Goal: Find specific page/section: Find specific page/section

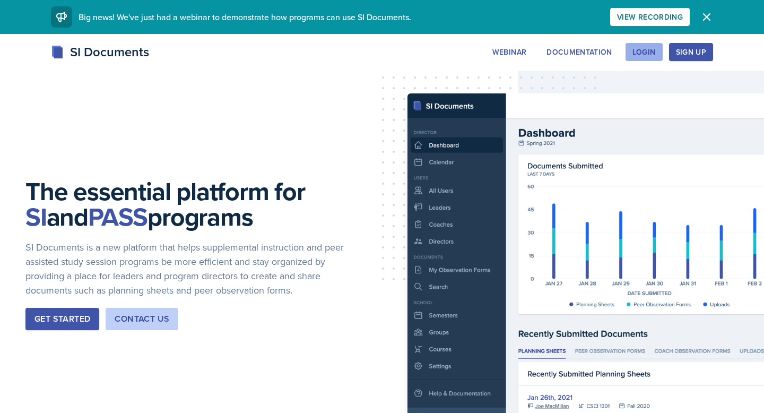
click at [630, 52] on button "Login" at bounding box center [643, 52] width 37 height 18
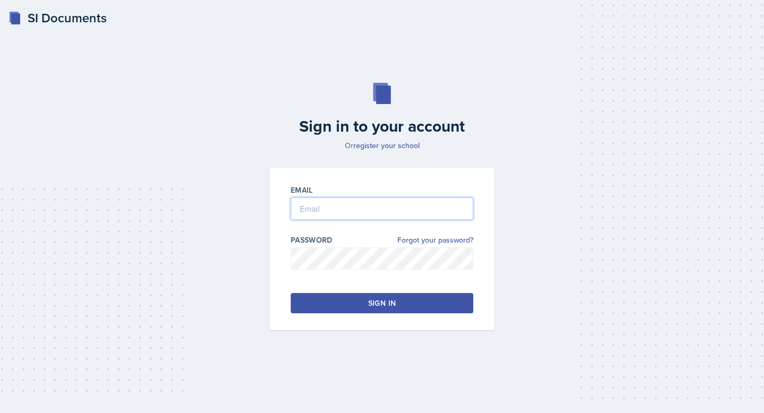
click at [398, 207] on input "email" at bounding box center [382, 208] width 183 height 22
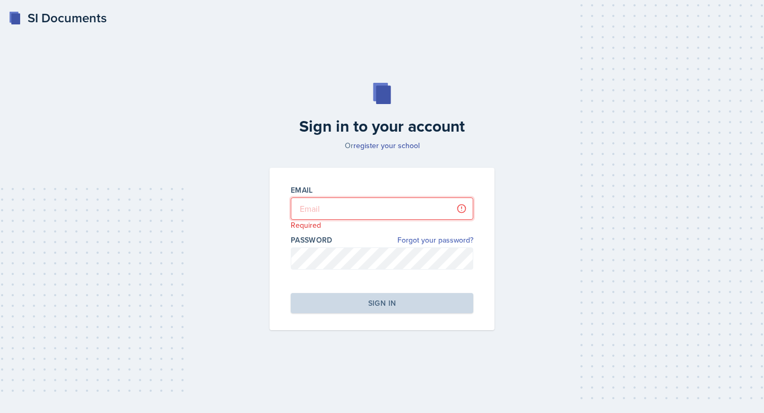
type input "[PERSON_NAME][EMAIL_ADDRESS][PERSON_NAME][DOMAIN_NAME]"
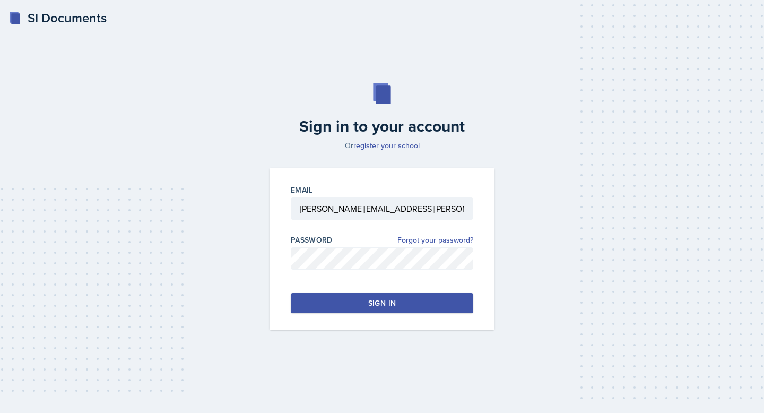
click at [394, 285] on div "Email [PERSON_NAME][EMAIL_ADDRESS][PERSON_NAME][DOMAIN_NAME] Password Forgot yo…" at bounding box center [382, 249] width 225 height 162
click at [394, 307] on div "Sign in" at bounding box center [382, 303] width 28 height 11
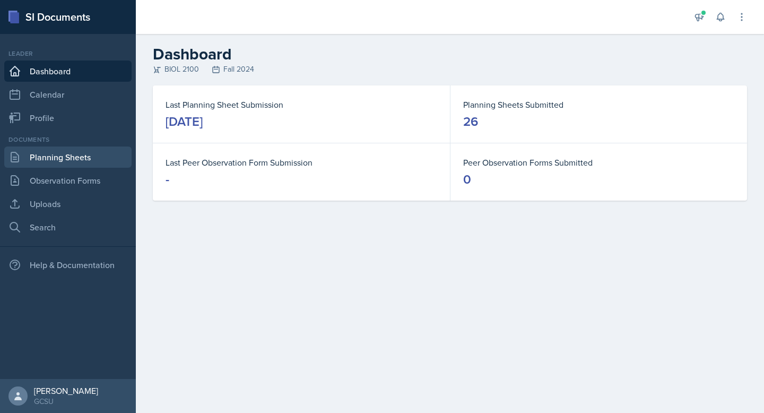
click at [55, 162] on link "Planning Sheets" at bounding box center [67, 156] width 127 height 21
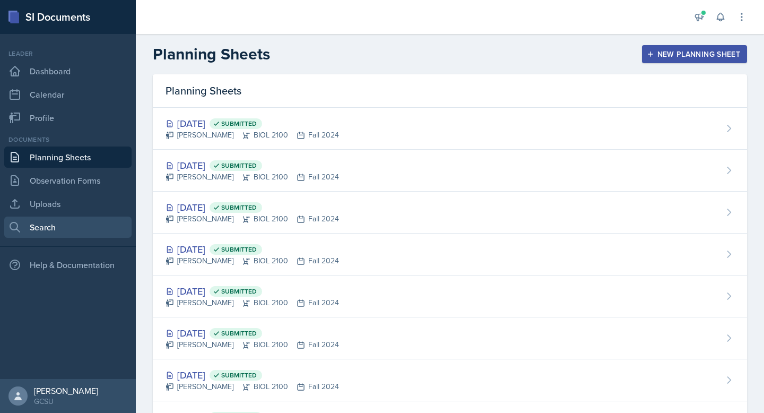
click at [56, 219] on link "Search" at bounding box center [67, 226] width 127 height 21
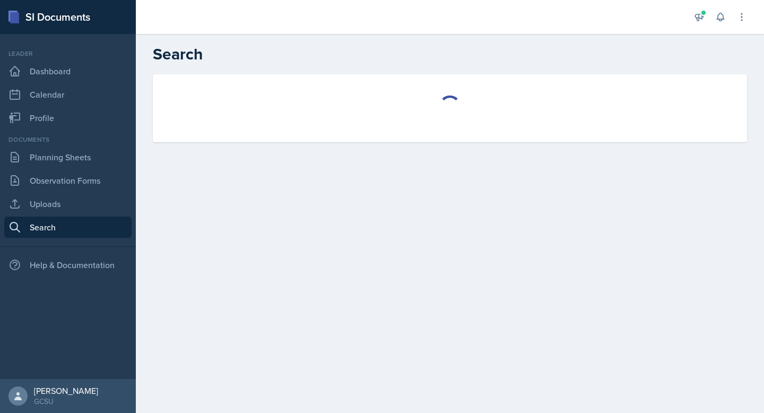
select select "all"
select select "1"
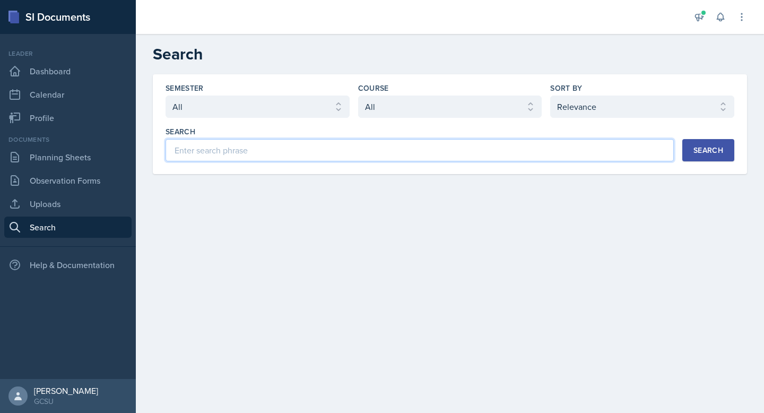
click at [400, 149] on input at bounding box center [420, 150] width 508 height 22
type input "[PERSON_NAME]"
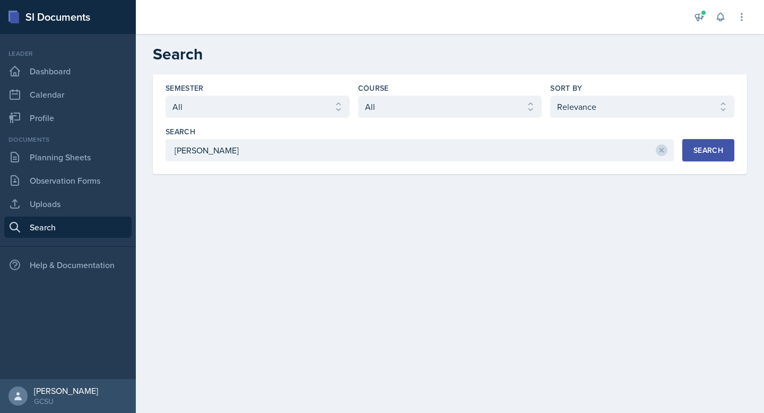
click at [706, 139] on button "Search" at bounding box center [708, 150] width 52 height 22
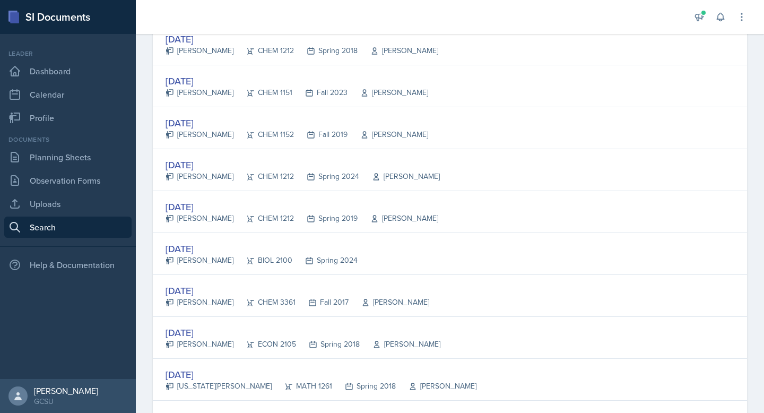
scroll to position [776, 0]
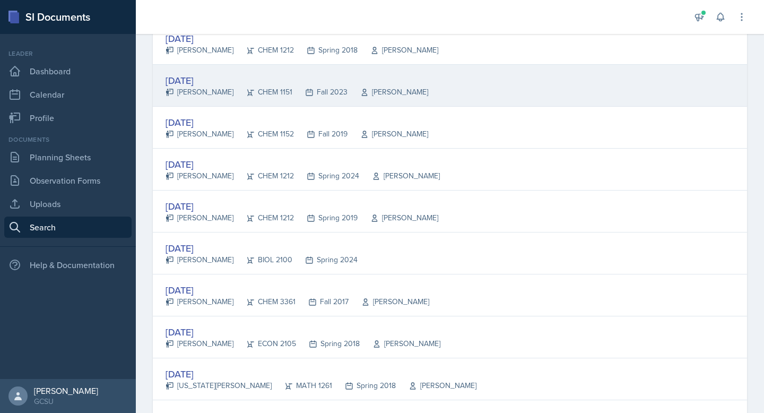
click at [446, 74] on div "[DATE] [PERSON_NAME] CHEM 1151 Fall 2023 [GEOGRAPHIC_DATA]" at bounding box center [450, 86] width 594 height 42
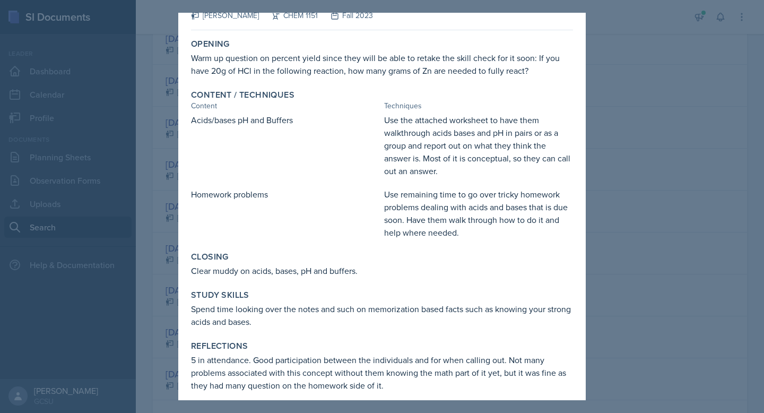
scroll to position [38, 0]
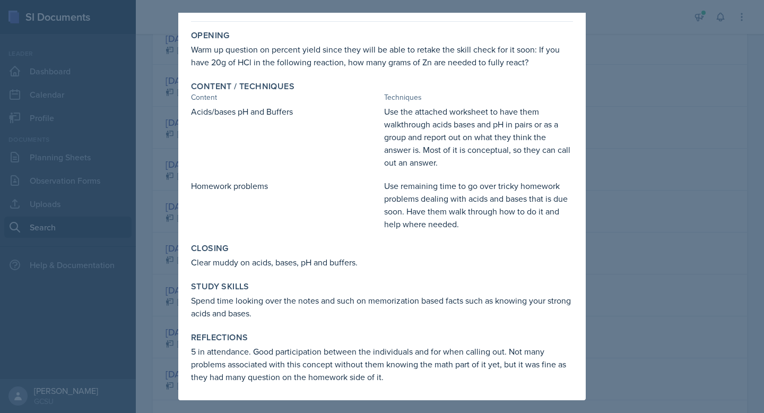
click at [641, 238] on div at bounding box center [382, 206] width 764 height 413
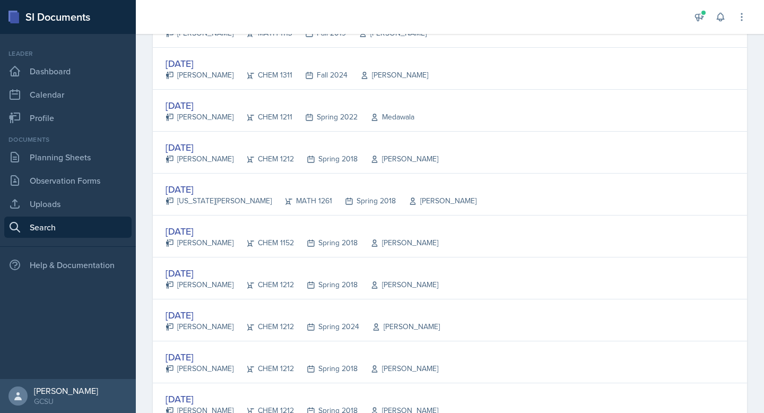
scroll to position [0, 0]
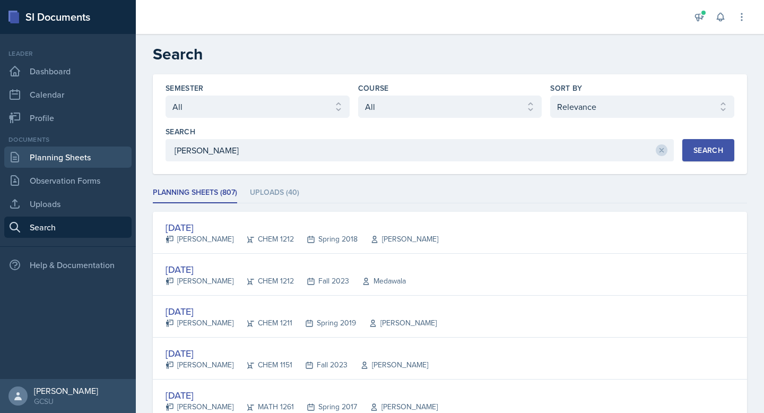
click at [83, 154] on link "Planning Sheets" at bounding box center [67, 156] width 127 height 21
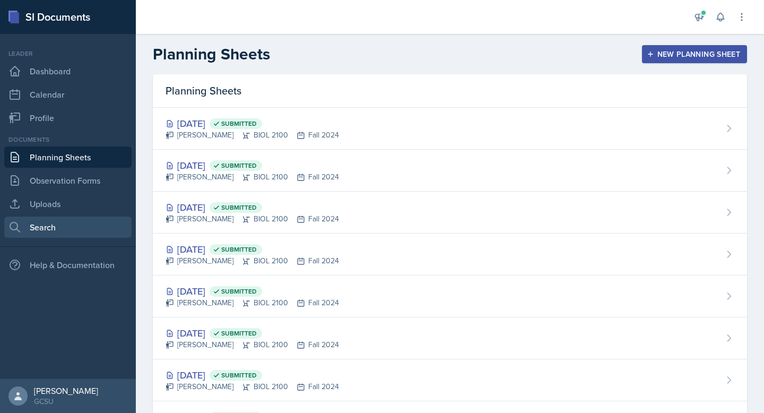
click at [42, 223] on link "Search" at bounding box center [67, 226] width 127 height 21
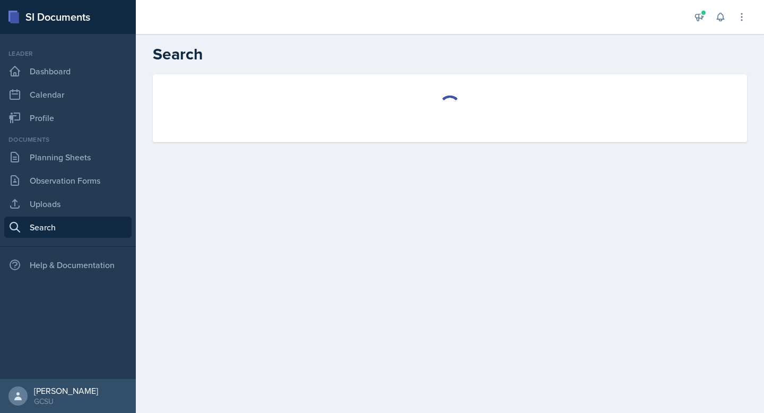
select select "all"
select select "1"
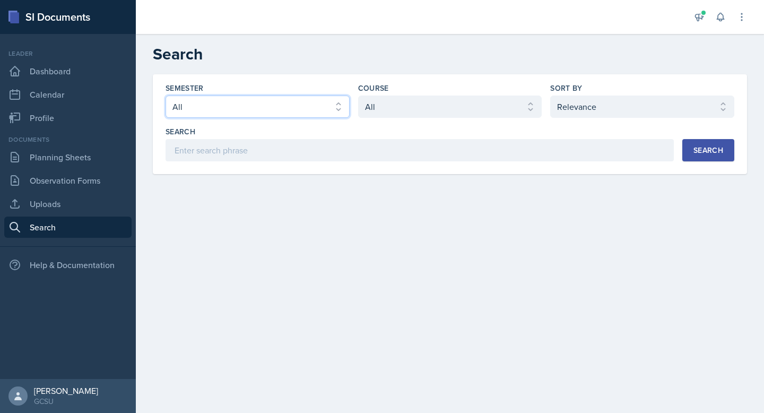
click at [279, 100] on select "Select semester All Fall 2025 Spring 2025 Fall 2024 Spring 2024 Fall 2023 Sprin…" at bounding box center [258, 106] width 184 height 22
select select "986fdc3e-2246-4ffd-9cb8-78666de4ebed"
click at [166, 95] on select "Select semester All Fall 2025 Spring 2025 Fall 2024 Spring 2024 Fall 2023 Sprin…" at bounding box center [258, 106] width 184 height 22
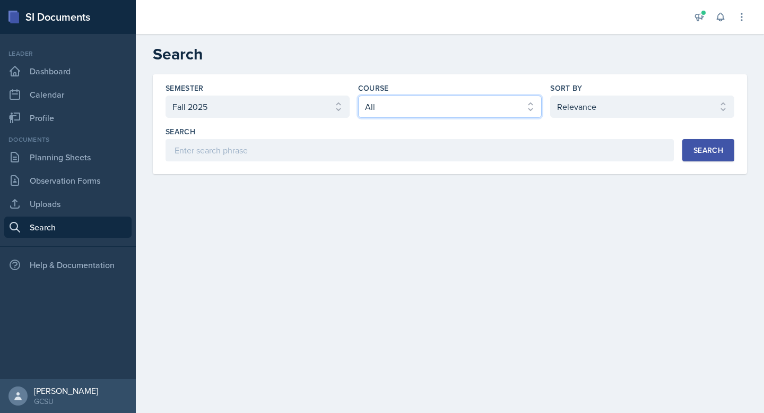
click at [411, 112] on select "Select course All ACCT 3101 ACCT 3102 ASTR 1000 BIOL 1100 BIOL 1107 BIOL 1108 B…" at bounding box center [450, 106] width 184 height 22
click at [358, 95] on select "Select course All ACCT 3101 ACCT 3102 ASTR 1000 BIOL 1100 BIOL 1107 BIOL 1108 B…" at bounding box center [450, 106] width 184 height 22
click at [694, 147] on div "Search" at bounding box center [708, 150] width 30 height 8
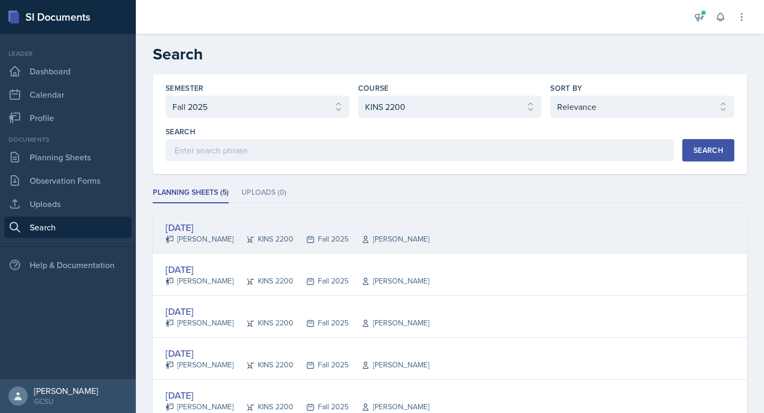
scroll to position [75, 0]
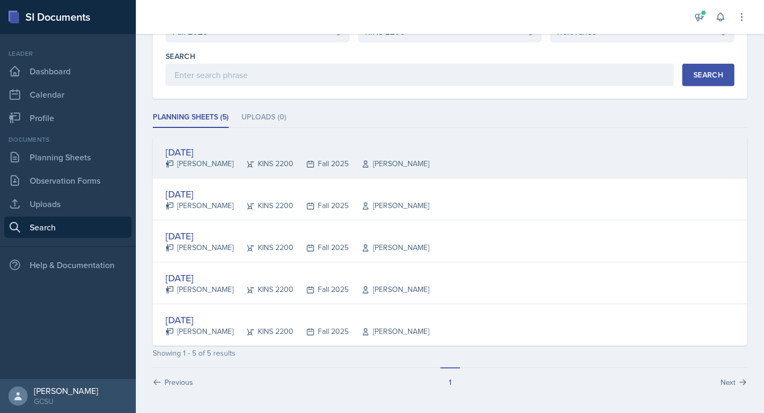
click at [288, 148] on div "[DATE]" at bounding box center [298, 152] width 264 height 14
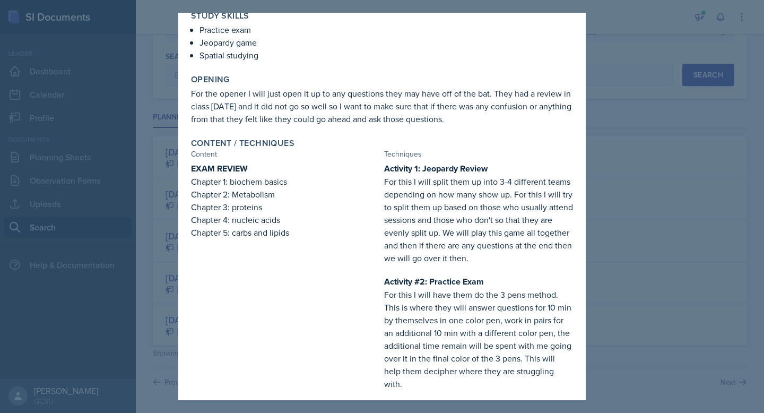
scroll to position [187, 0]
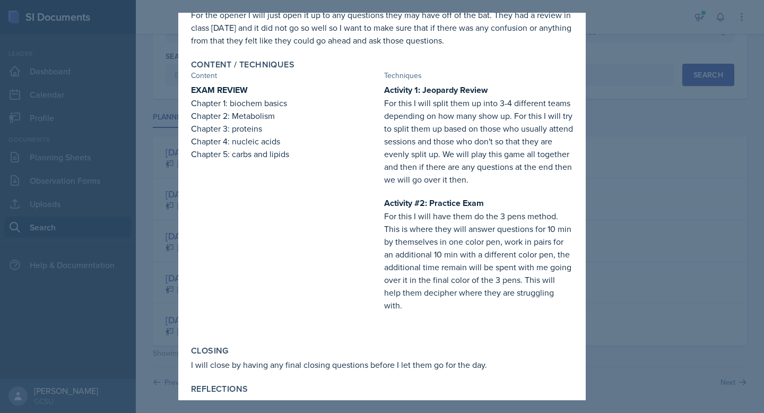
click at [596, 216] on div at bounding box center [382, 206] width 764 height 413
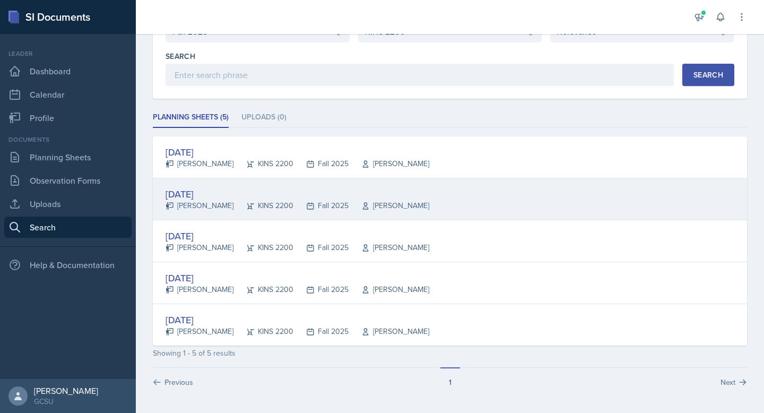
click at [335, 203] on div "Fall 2025" at bounding box center [320, 205] width 55 height 11
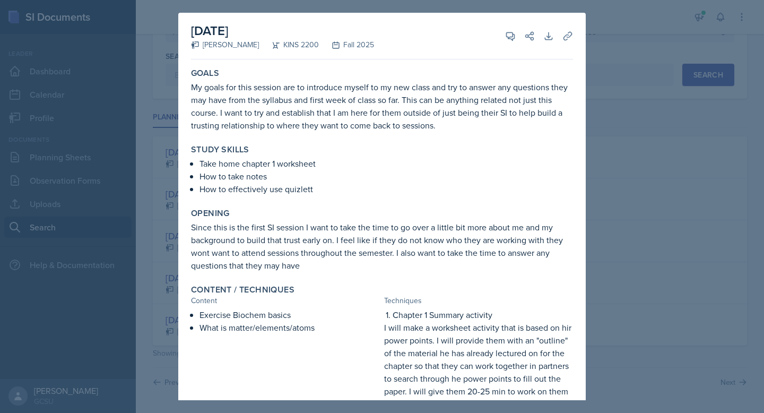
scroll to position [301, 0]
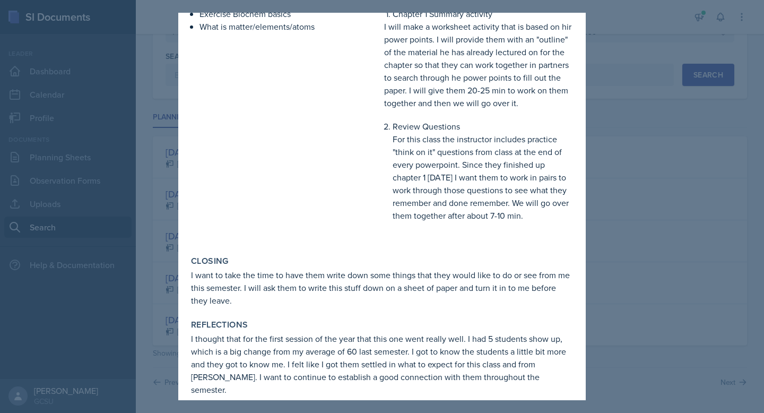
click at [637, 273] on div at bounding box center [382, 206] width 764 height 413
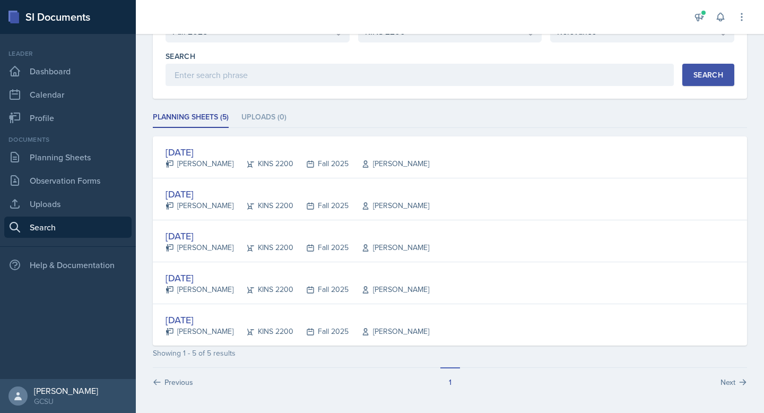
click at [234, 241] on div "[DATE]" at bounding box center [298, 236] width 264 height 14
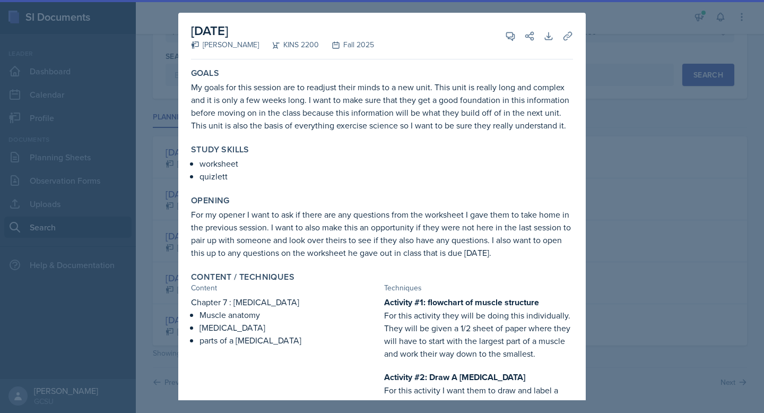
scroll to position [265, 0]
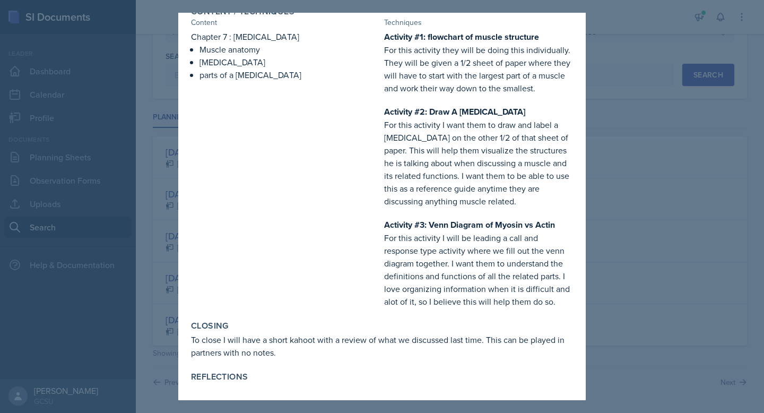
click at [641, 231] on div at bounding box center [382, 206] width 764 height 413
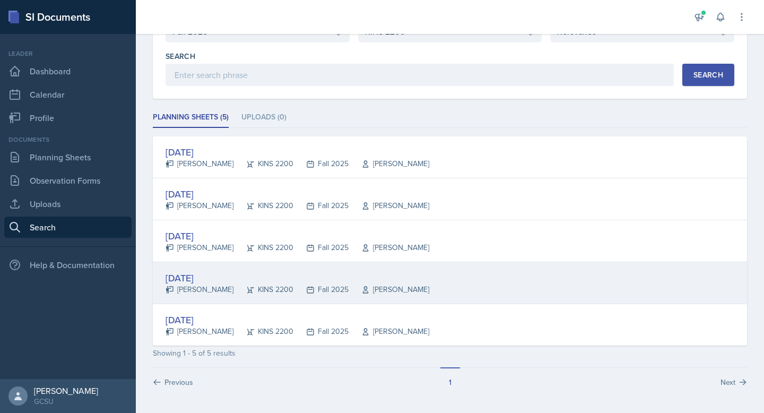
click at [202, 291] on div "[PERSON_NAME]" at bounding box center [200, 289] width 68 height 11
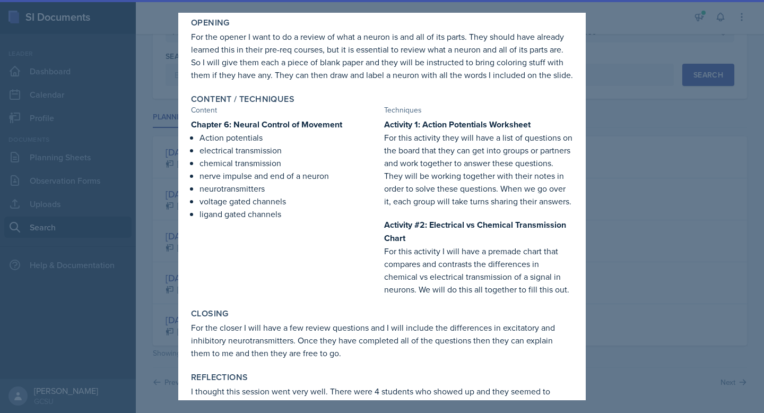
scroll to position [255, 0]
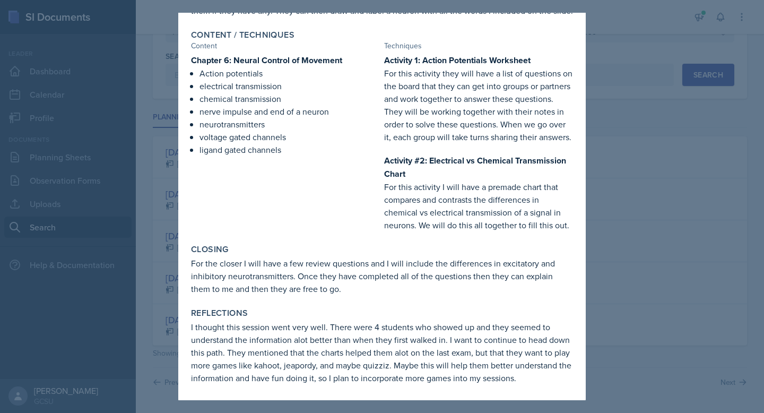
click at [611, 259] on div at bounding box center [382, 206] width 764 height 413
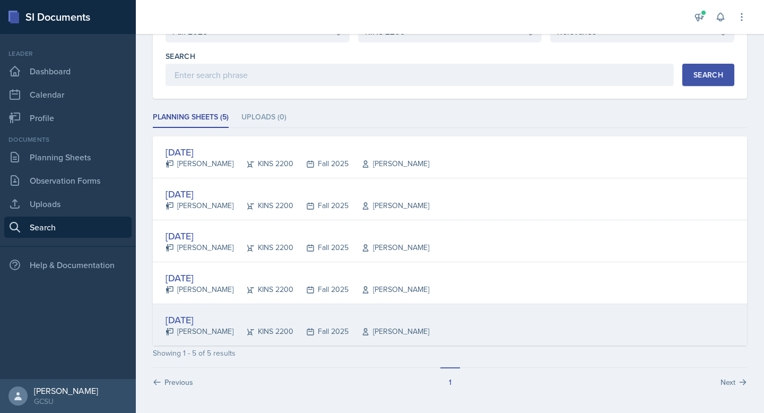
click at [273, 317] on div "[DATE]" at bounding box center [298, 319] width 264 height 14
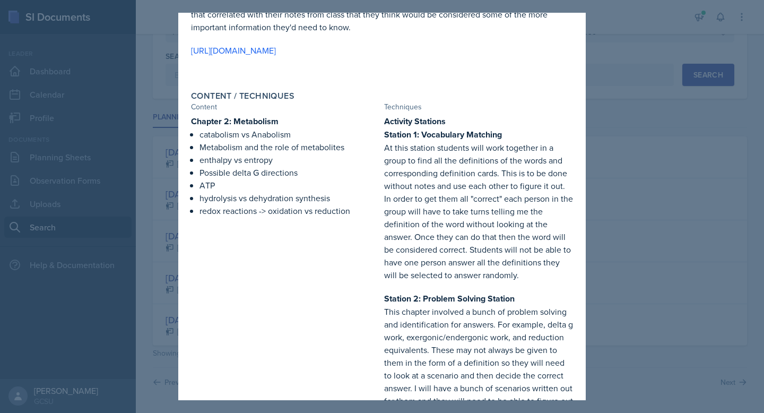
scroll to position [53, 0]
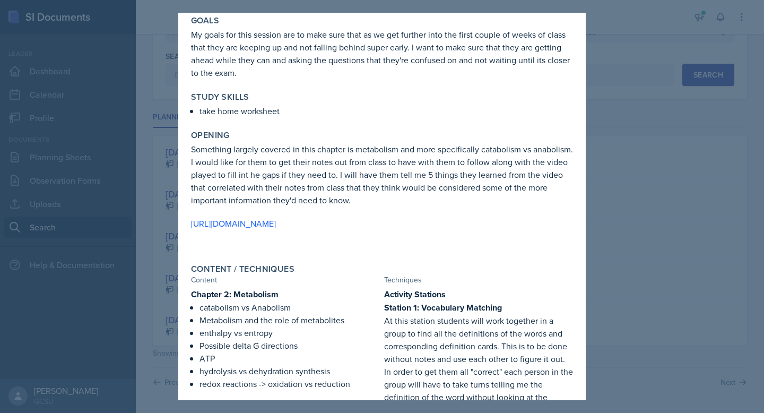
click at [618, 170] on div at bounding box center [382, 206] width 764 height 413
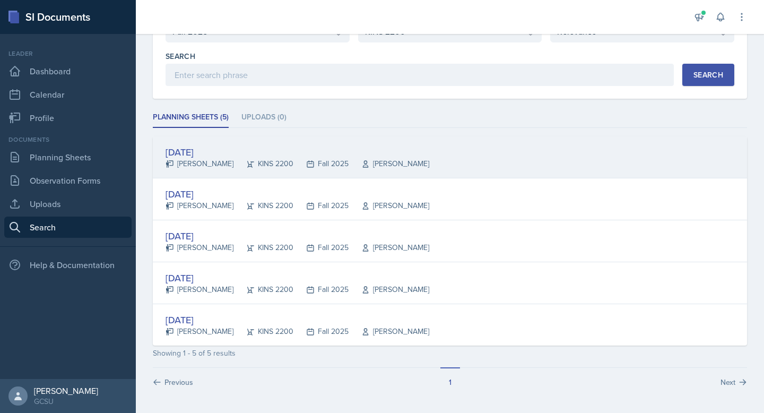
scroll to position [0, 0]
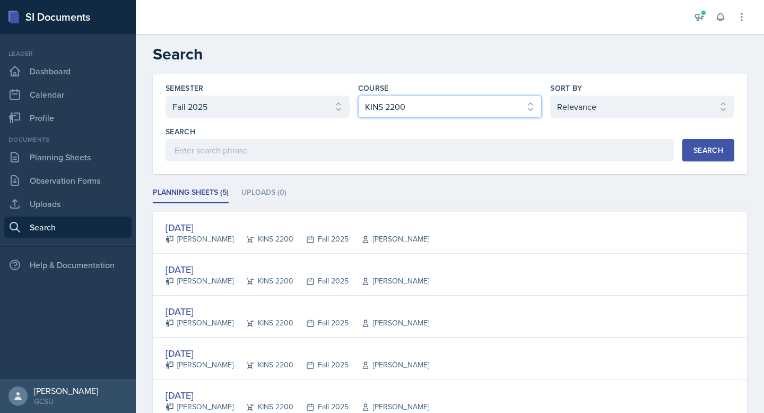
click at [485, 113] on select "Select course All ACCT 3101 ACCT 3102 ASTR 1000 BIOL 1100 BIOL 1107 BIOL 1108 B…" at bounding box center [450, 106] width 184 height 22
click at [358, 95] on select "Select course All ACCT 3101 ACCT 3102 ASTR 1000 BIOL 1100 BIOL 1107 BIOL 1108 B…" at bounding box center [450, 106] width 184 height 22
click at [705, 144] on button "Search" at bounding box center [708, 150] width 52 height 22
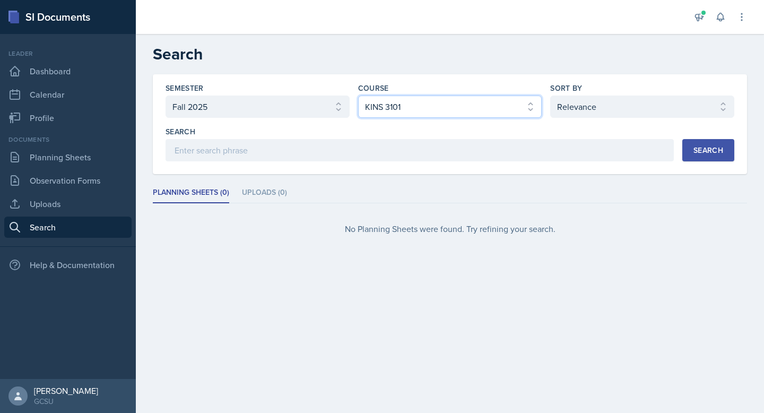
click at [464, 107] on select "Select course All ACCT 3101 ACCT 3102 ASTR 1000 BIOL 1100 BIOL 1107 BIOL 1108 B…" at bounding box center [450, 106] width 184 height 22
select select "7a695270-f427-49ef-a461-b641b969aa63"
click at [358, 95] on select "Select course All ACCT 3101 ACCT 3102 ASTR 1000 BIOL 1100 BIOL 1107 BIOL 1108 B…" at bounding box center [450, 106] width 184 height 22
click at [689, 150] on button "Search" at bounding box center [708, 150] width 52 height 22
